Goal: Task Accomplishment & Management: Manage account settings

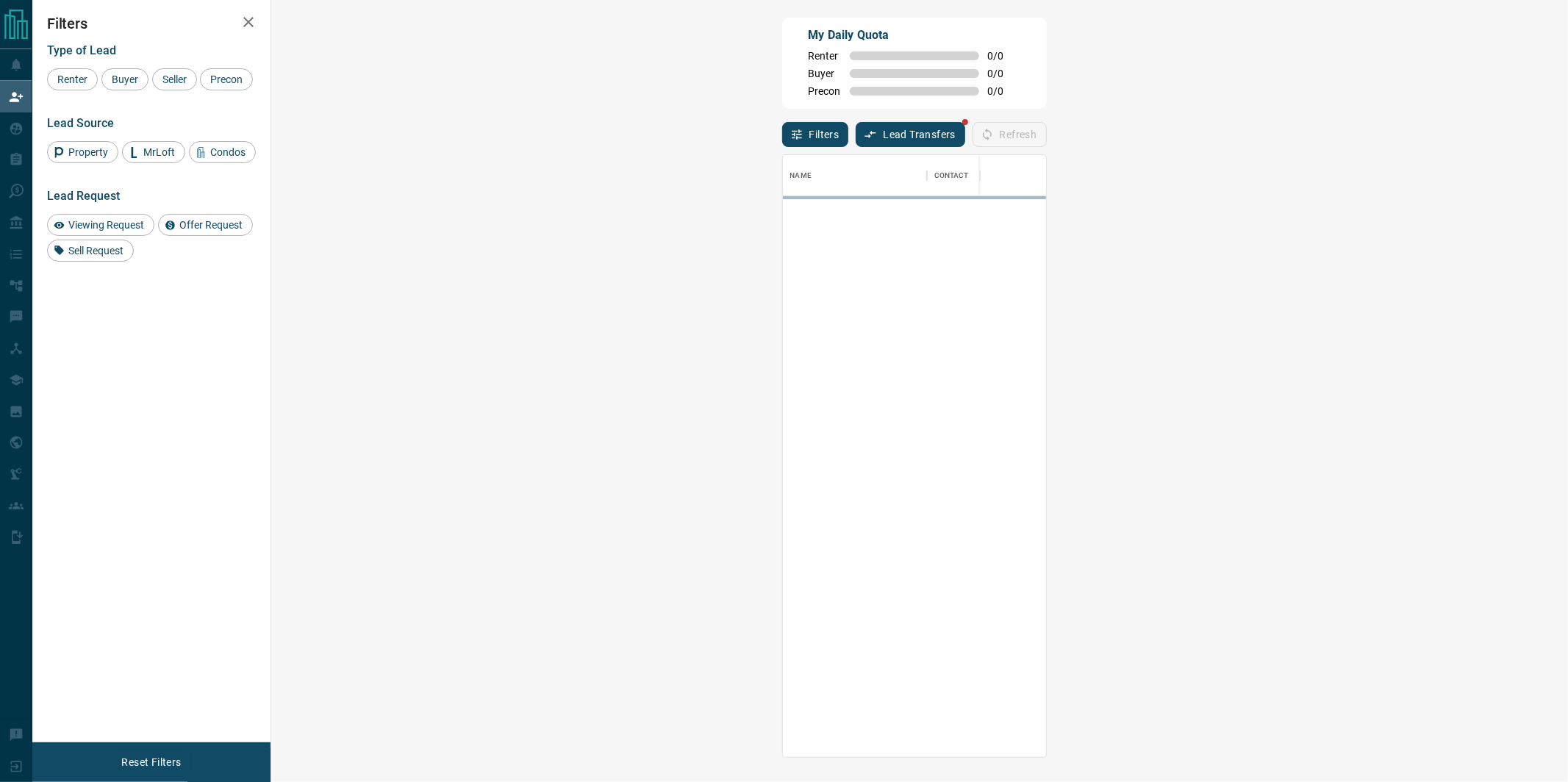
scroll to position [602, 1266]
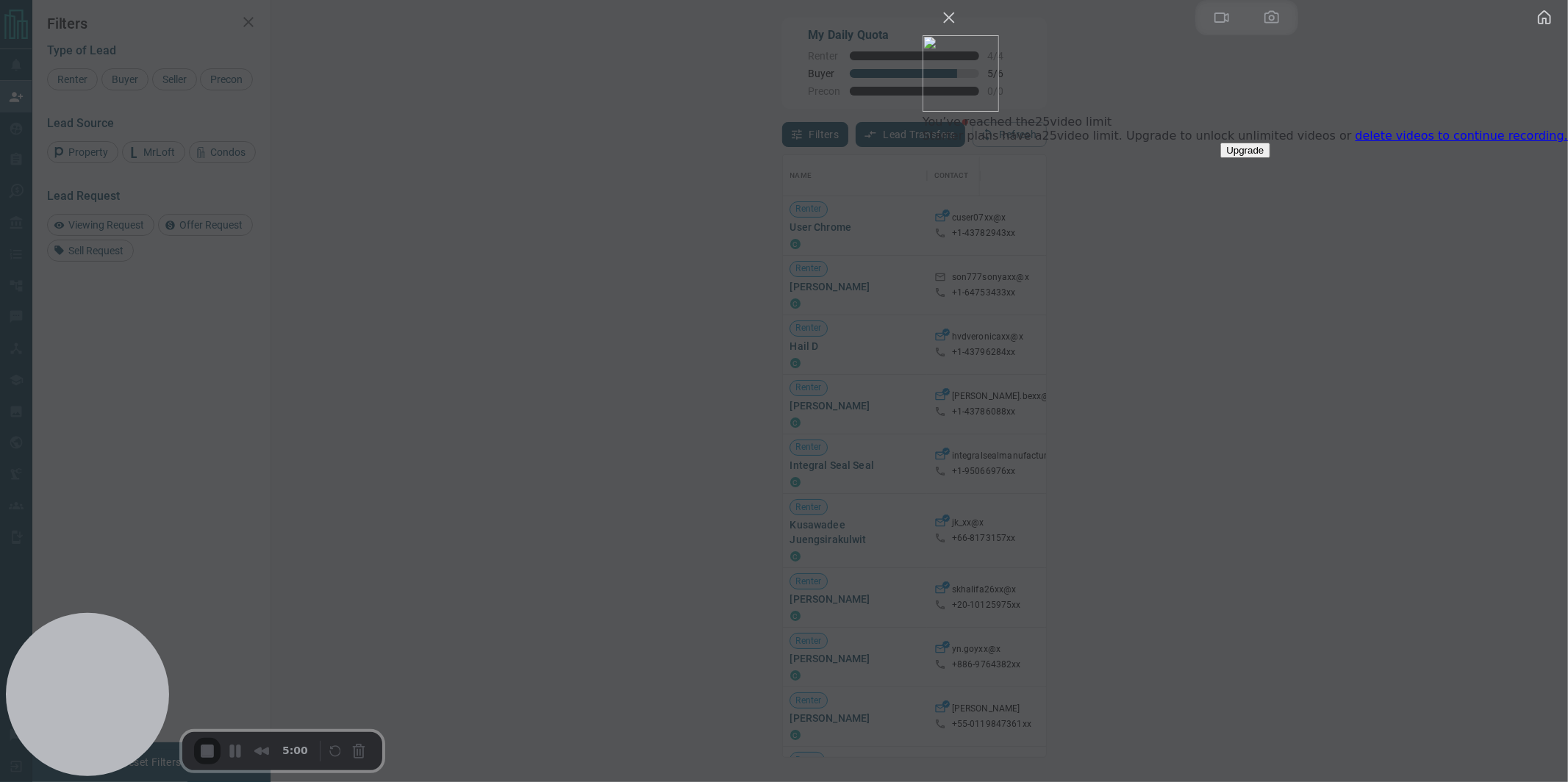
click at [1422, 143] on link "delete videos to continue recording." at bounding box center [1461, 135] width 212 height 14
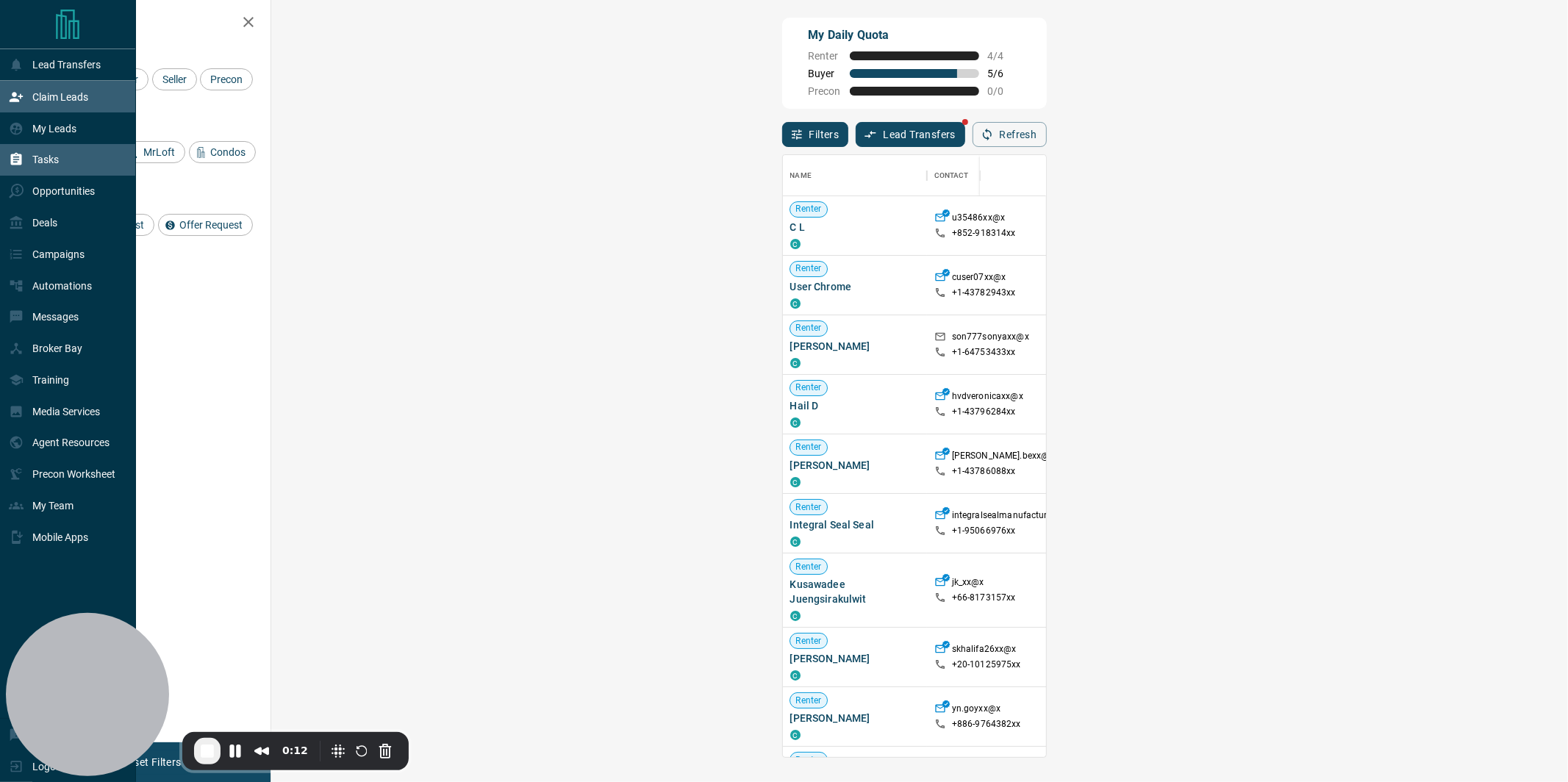
click at [50, 161] on p "Tasks" at bounding box center [45, 159] width 26 height 11
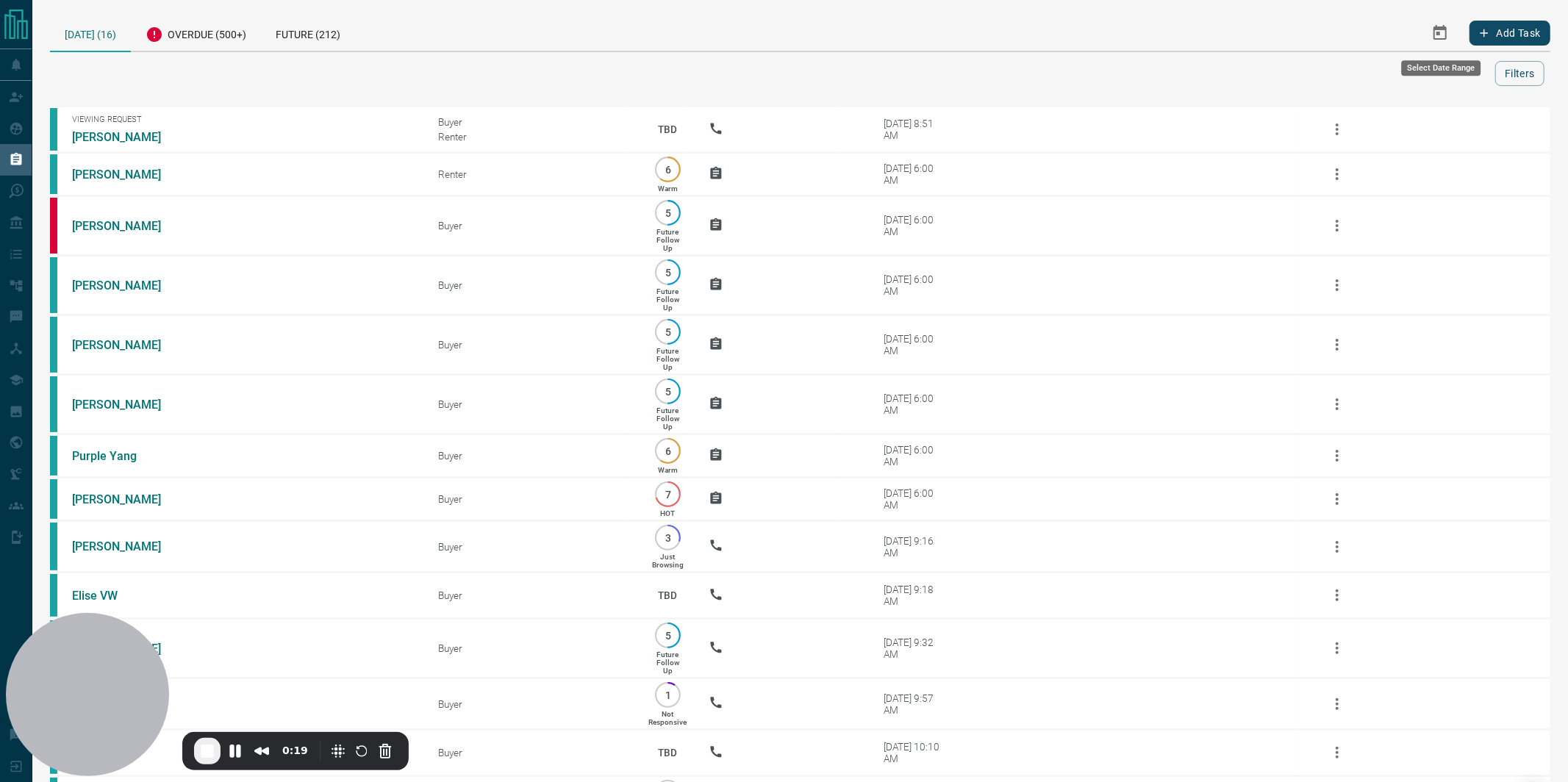
click at [1435, 31] on icon "Select Date Range" at bounding box center [1440, 32] width 13 height 15
drag, startPoint x: 1380, startPoint y: 26, endPoint x: 1494, endPoint y: 24, distance: 114.0
click at [1387, 26] on div "« ‹ [DATE] › » [PERSON_NAME] Wed Thu Fri Sat 27 28 29 30 31 1 2 3 4 5 6 7 8 9 1…" at bounding box center [1325, 33] width 450 height 36
click at [1439, 32] on icon "Select Date Range" at bounding box center [1440, 32] width 13 height 15
click at [1253, 70] on button "‹" at bounding box center [1249, 67] width 32 height 32
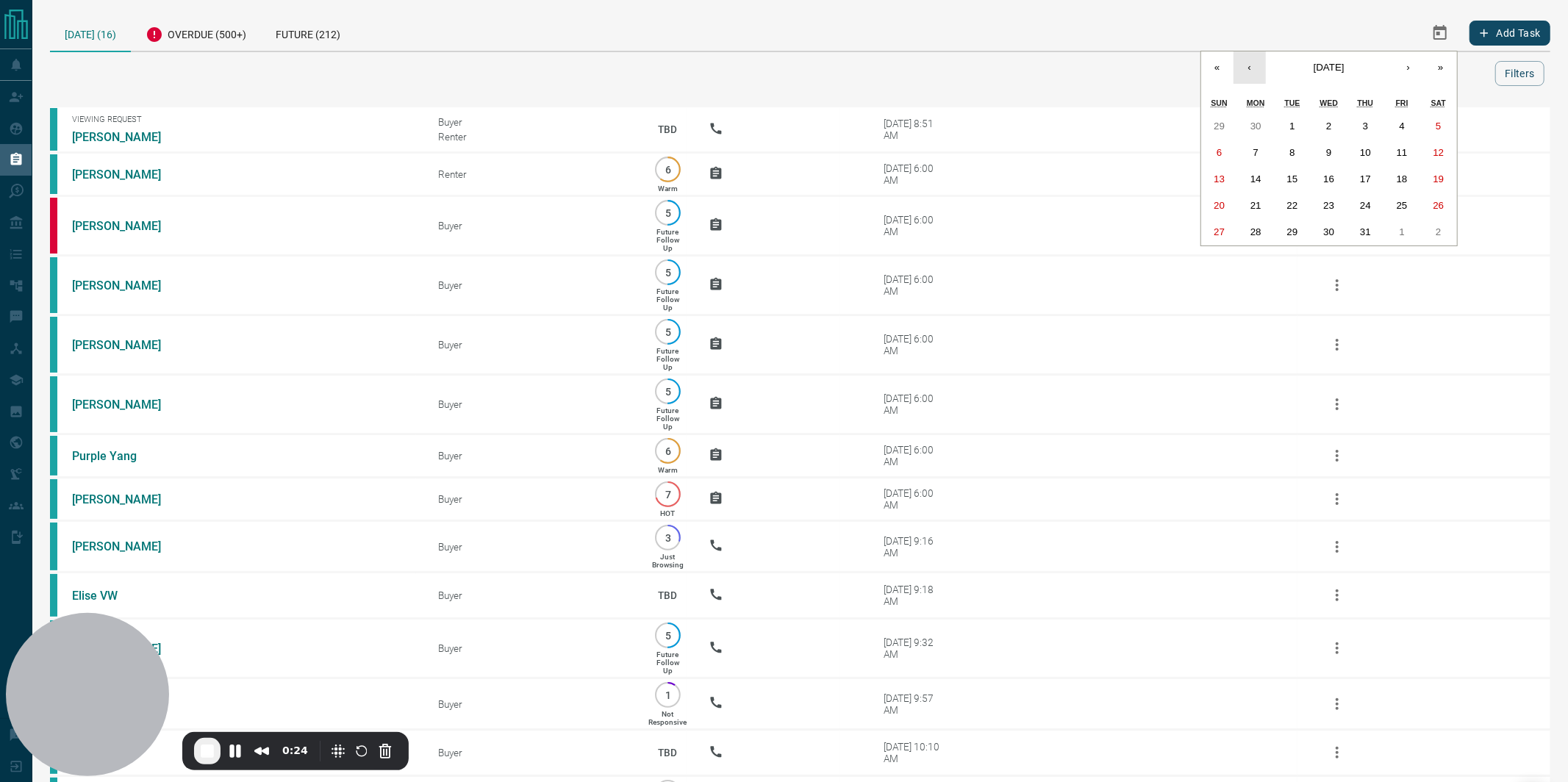
click at [1253, 70] on button "‹" at bounding box center [1249, 67] width 32 height 32
click at [1220, 126] on abbr "1" at bounding box center [1219, 125] width 5 height 11
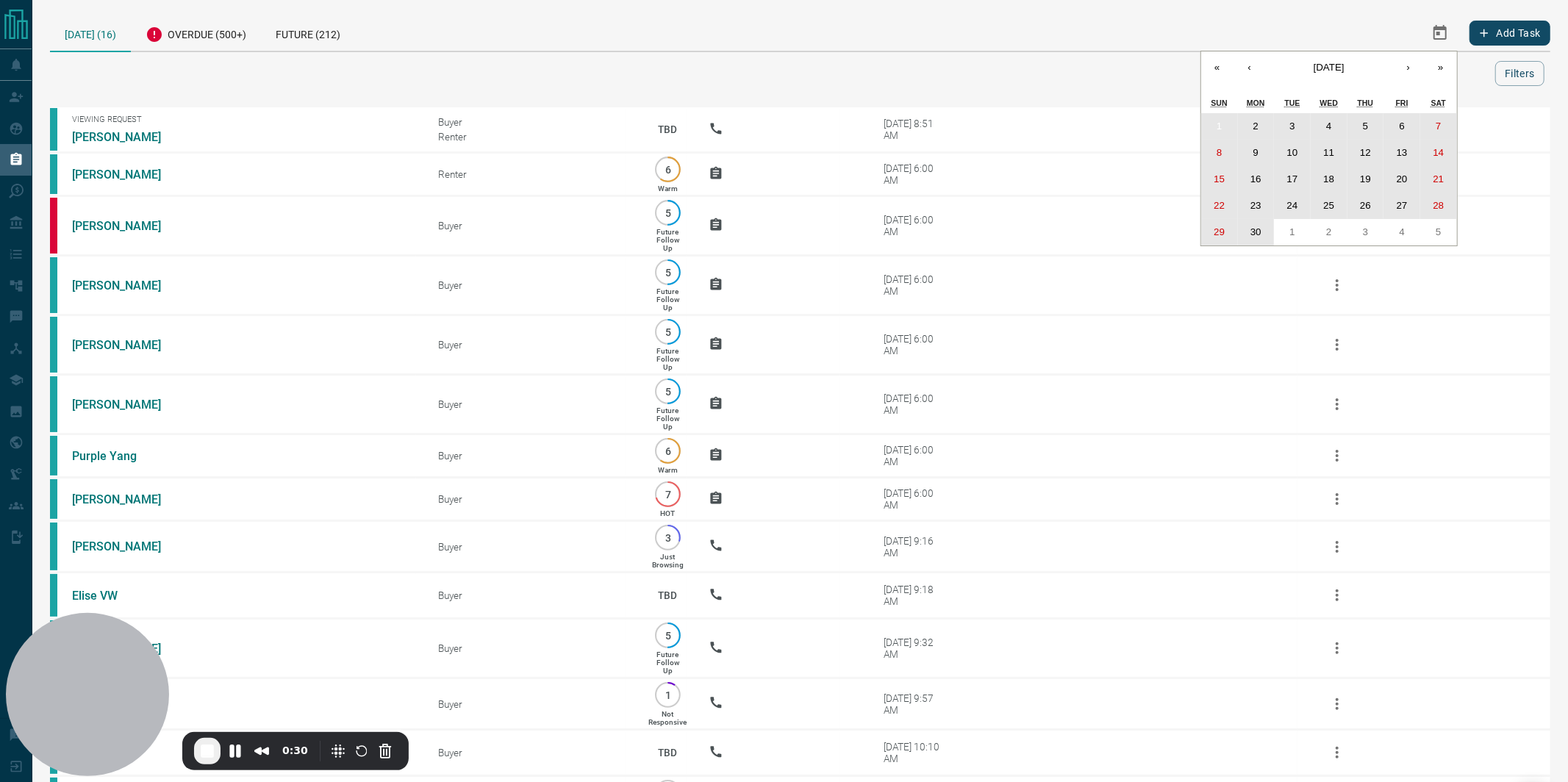
click at [1257, 236] on abbr "30" at bounding box center [1256, 231] width 11 height 11
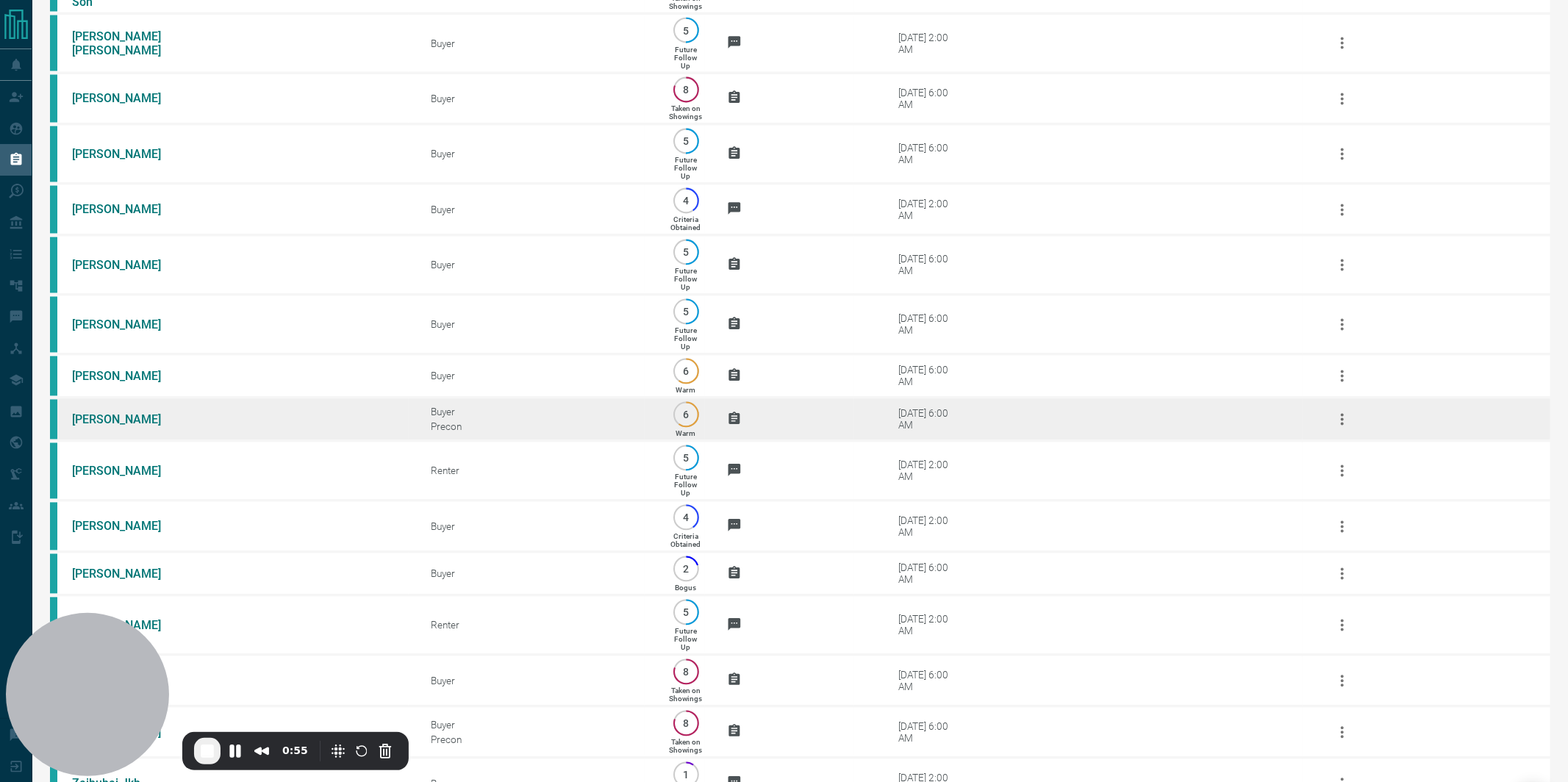
scroll to position [2414, 0]
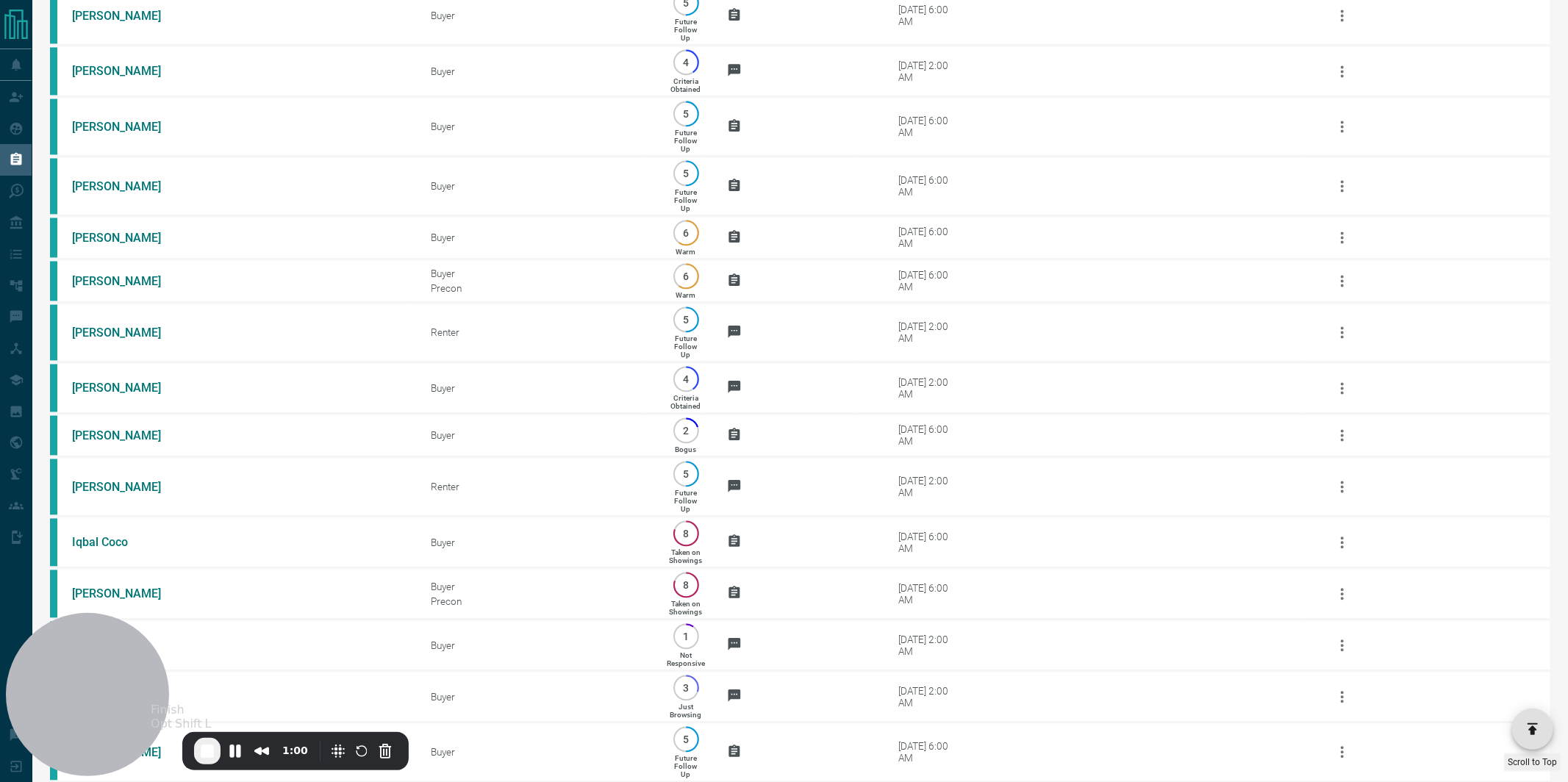
click at [202, 749] on span "End Recording" at bounding box center [207, 752] width 18 height 18
